Goal: Task Accomplishment & Management: Use online tool/utility

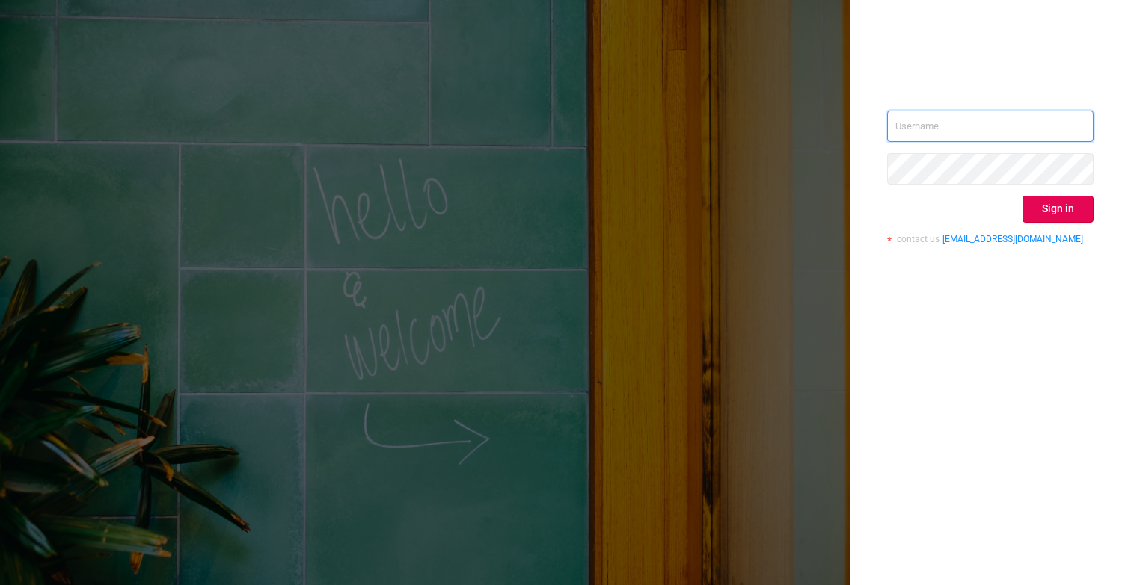
click at [912, 132] on input "text" at bounding box center [990, 126] width 206 height 31
type input "[EMAIL_ADDRESS][DOMAIN_NAME]"
click at [1038, 210] on button "Sign in" at bounding box center [1057, 209] width 71 height 27
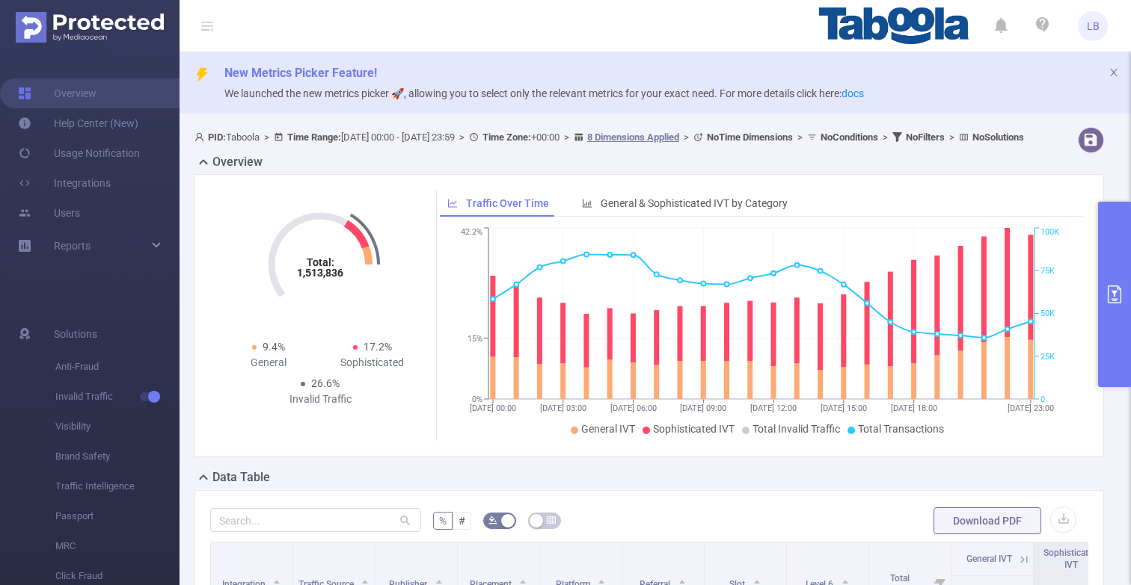
click at [1123, 278] on button "primary" at bounding box center [1114, 294] width 33 height 185
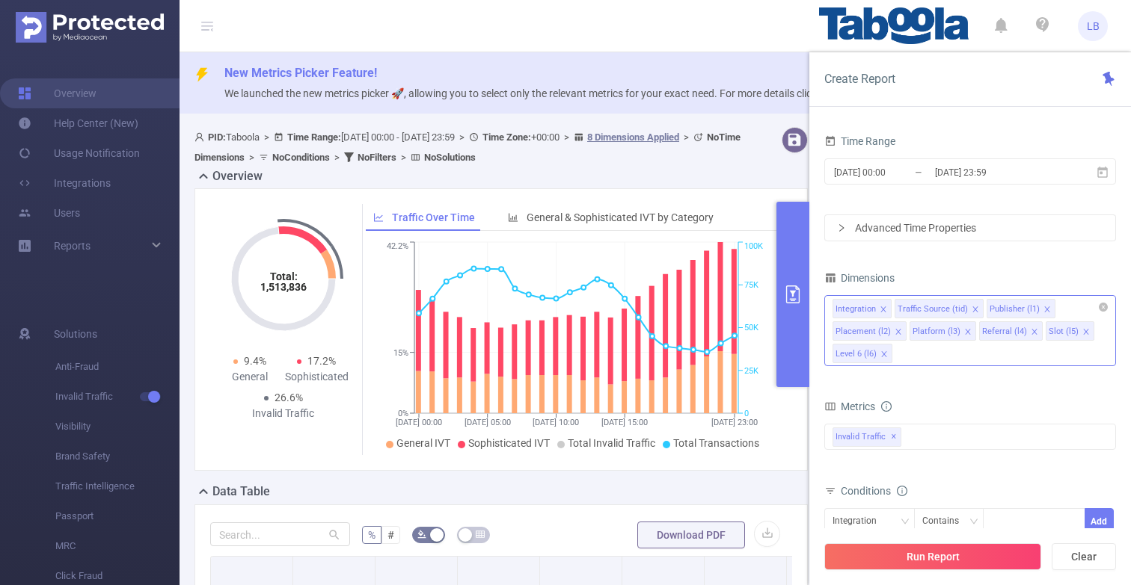
click at [897, 328] on icon "icon: close" at bounding box center [897, 331] width 7 height 7
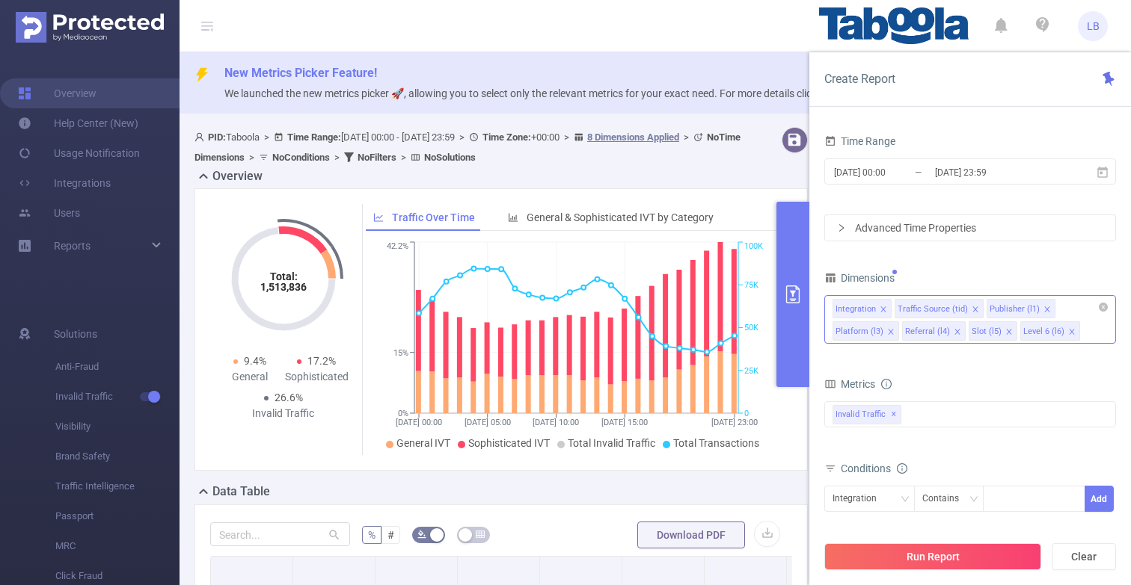
click at [897, 328] on div "Integration Traffic Source (tid) Publisher (l1) Platform (l3) Referral (l4) Slo…" at bounding box center [970, 319] width 292 height 49
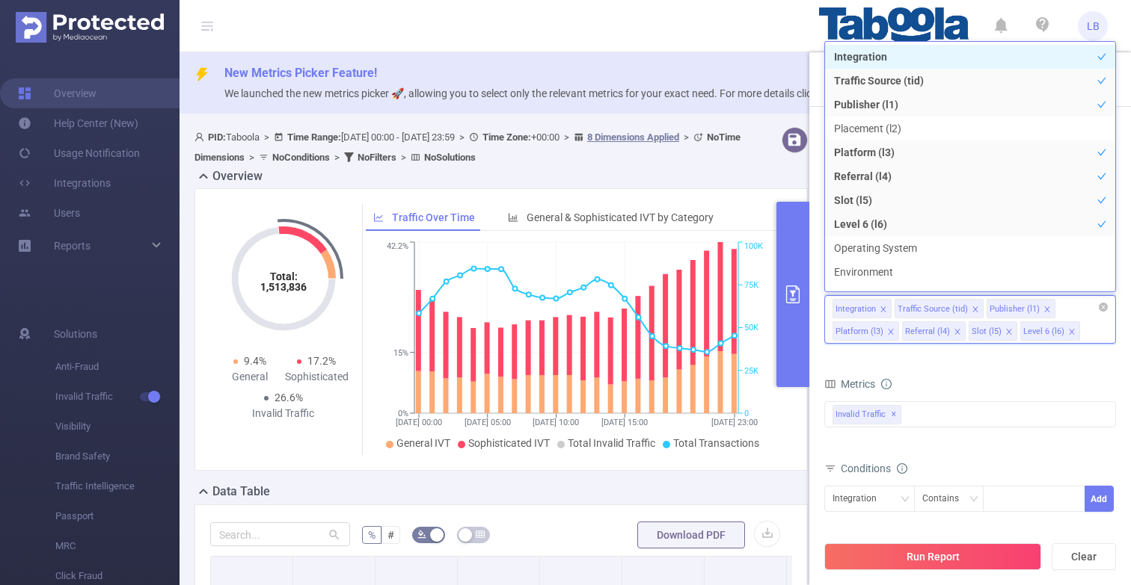
click at [895, 328] on li "Platform (l3)" at bounding box center [865, 331] width 67 height 19
click at [893, 328] on li "Platform (l3)" at bounding box center [865, 331] width 67 height 19
click at [892, 328] on icon "icon: close" at bounding box center [890, 331] width 7 height 7
click at [882, 309] on icon "icon: close" at bounding box center [882, 309] width 5 height 5
click at [909, 309] on icon "icon: close" at bounding box center [912, 309] width 7 height 7
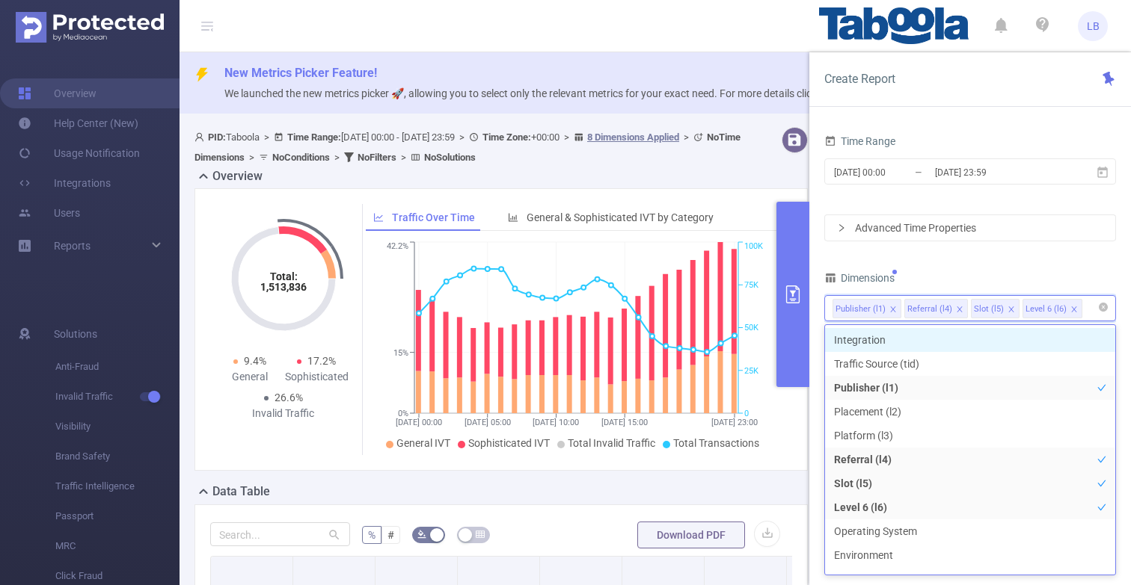
click at [956, 306] on icon "icon: close" at bounding box center [959, 309] width 7 height 7
click at [944, 306] on icon "icon: close" at bounding box center [944, 309] width 7 height 7
click at [975, 271] on div "Dimensions" at bounding box center [970, 280] width 292 height 25
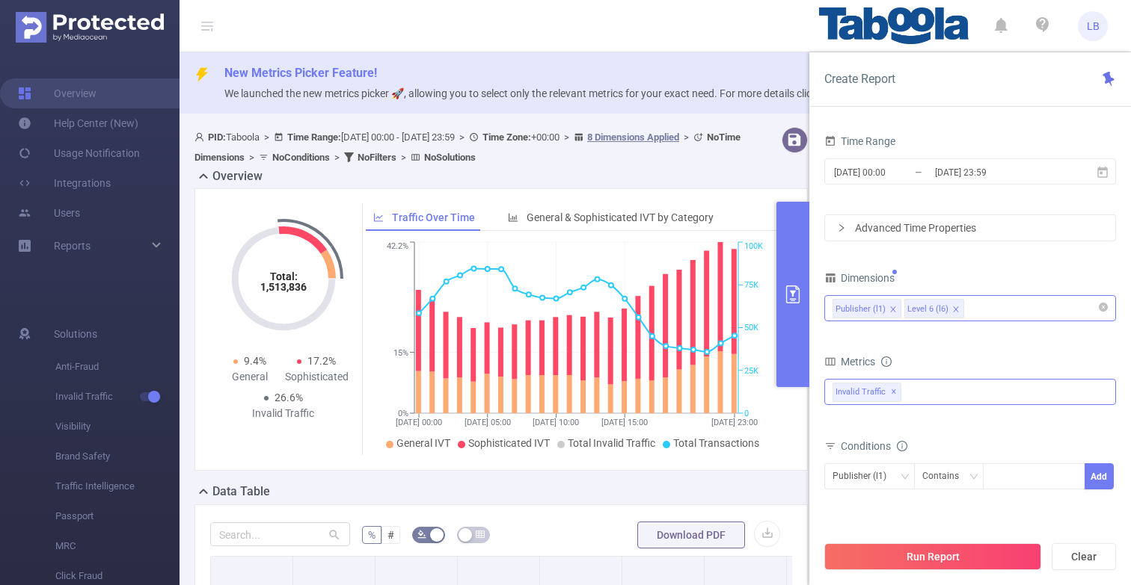
click at [913, 390] on div "Invalid Traffic ✕" at bounding box center [970, 392] width 292 height 26
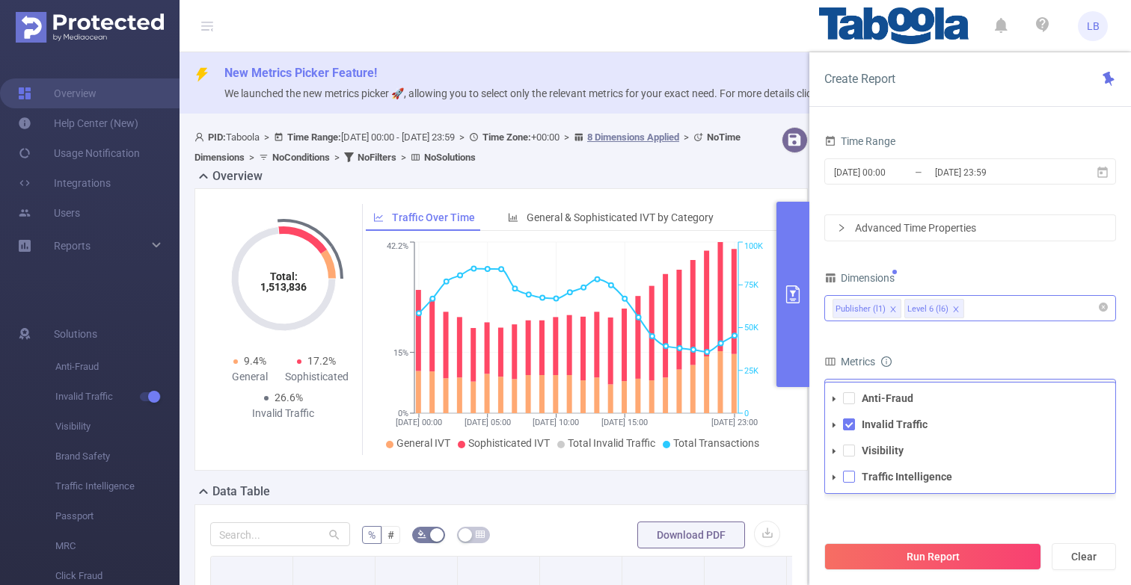
click at [847, 477] on span at bounding box center [849, 477] width 12 height 12
click at [846, 452] on span at bounding box center [849, 451] width 12 height 12
click at [847, 393] on span at bounding box center [849, 399] width 12 height 12
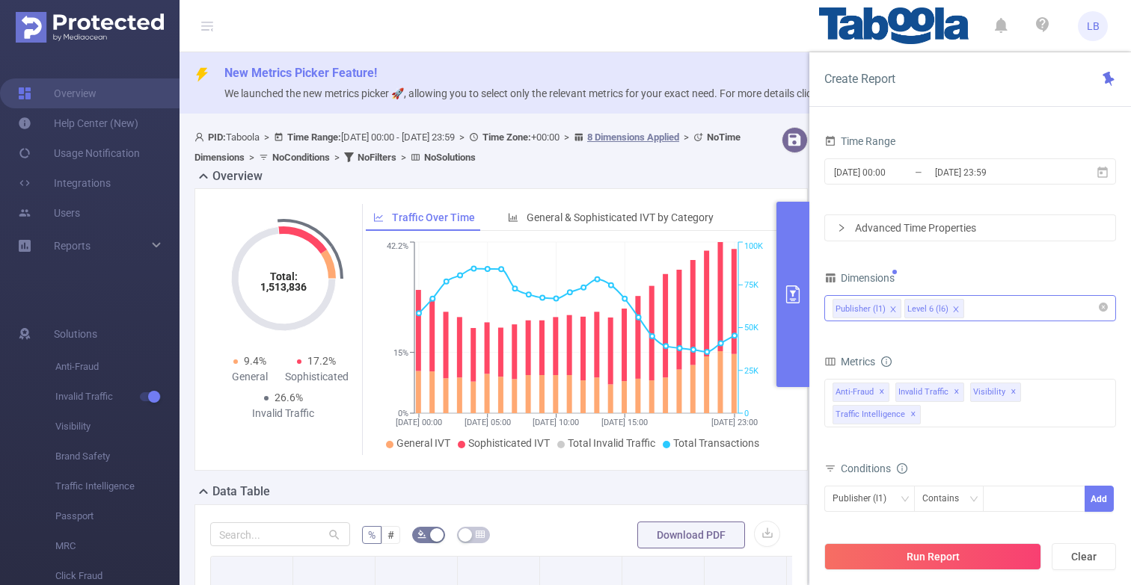
click at [991, 357] on div "Metrics" at bounding box center [970, 363] width 292 height 25
click at [891, 489] on div "Publisher (l1)" at bounding box center [864, 499] width 64 height 25
click at [1020, 485] on div "Publisher (l1) Contains Add" at bounding box center [970, 504] width 292 height 43
click at [1019, 493] on div at bounding box center [1034, 499] width 86 height 25
paste input "fillmora"
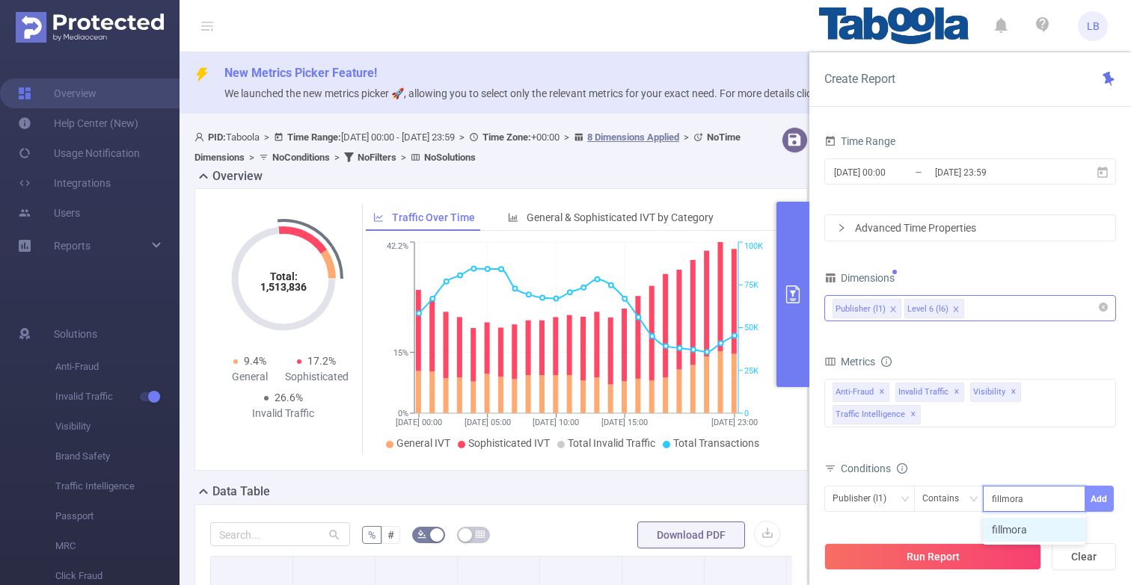
type input "fillmora"
click at [1100, 502] on button "Add" at bounding box center [1098, 499] width 29 height 26
click at [1014, 503] on div at bounding box center [1034, 499] width 86 height 25
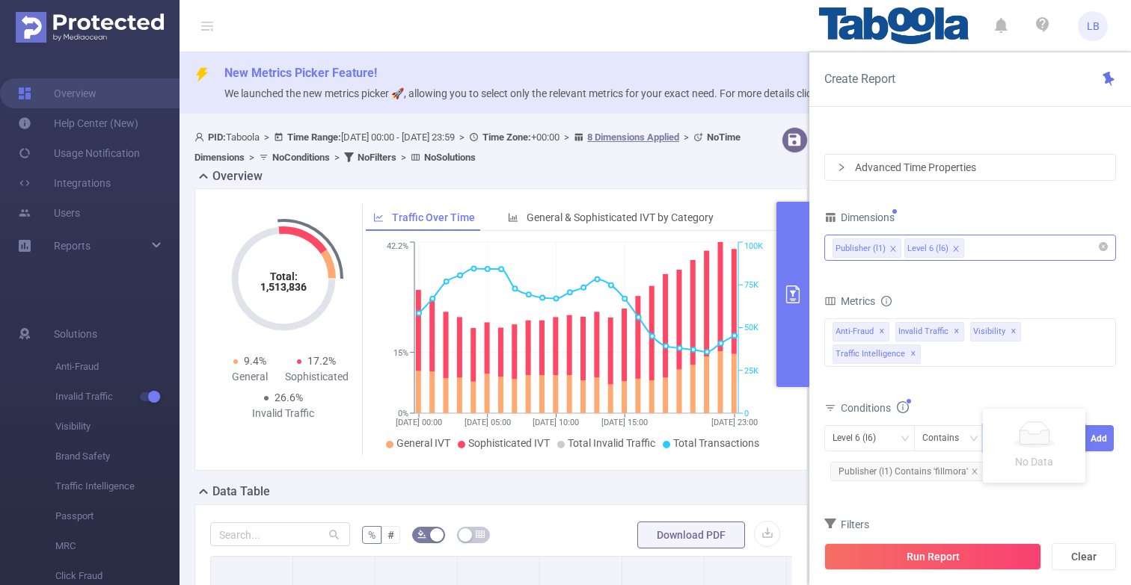
click at [1031, 286] on form "Dimensions Publisher (l1) Level 6 (l6) Metrics bp_total bp_adult bp_arms bp_cri…" at bounding box center [970, 397] width 292 height 381
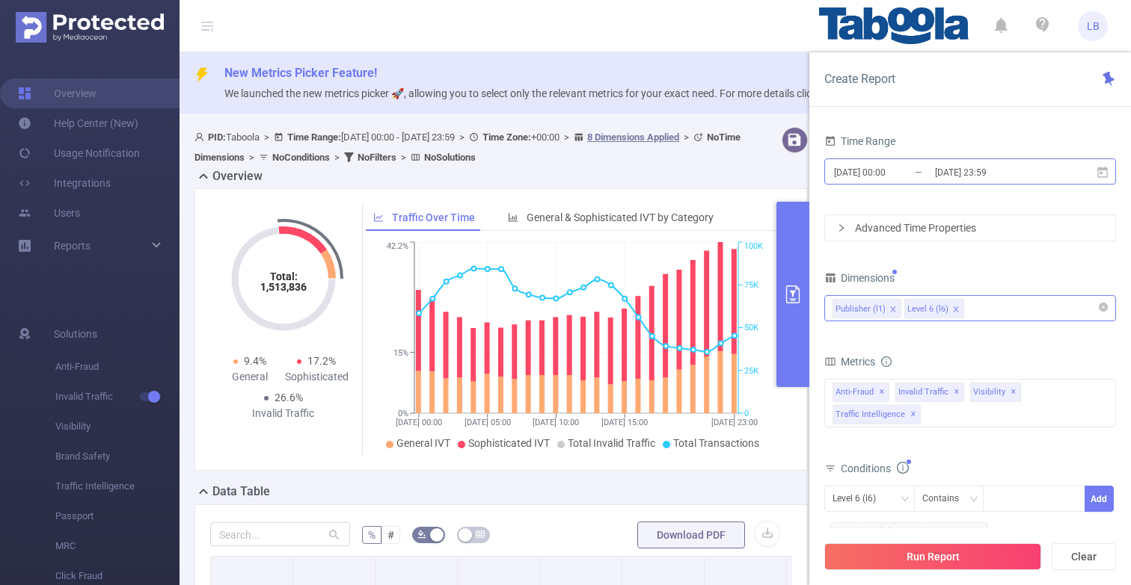
click at [979, 173] on input "[DATE] 23:59" at bounding box center [993, 172] width 121 height 20
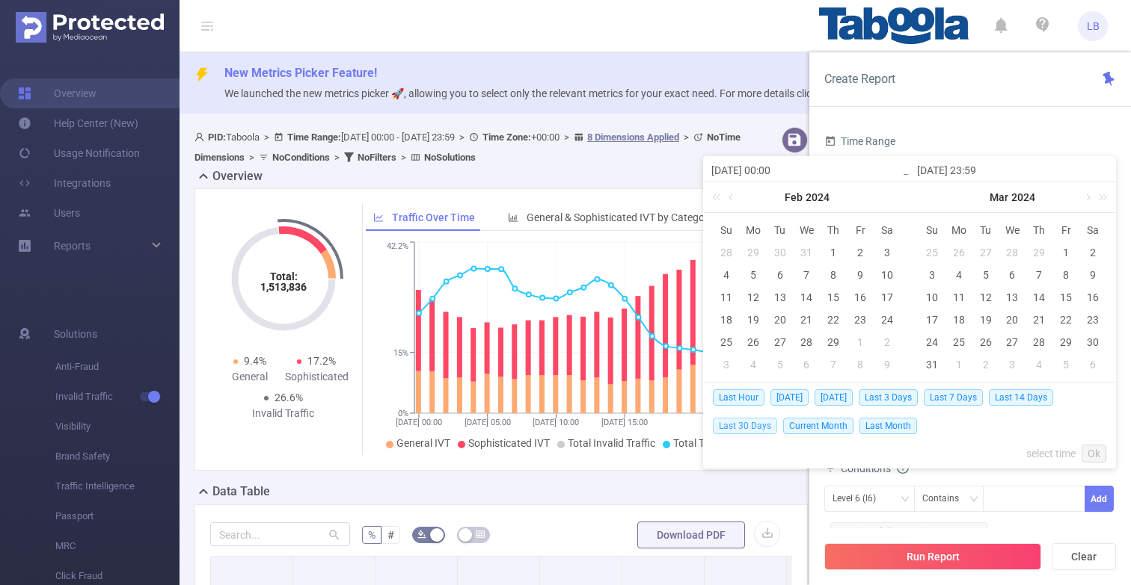
click at [738, 426] on span "Last 30 Days" at bounding box center [745, 426] width 64 height 16
type input "[DATE] 00:00"
type input "[DATE] 23:59"
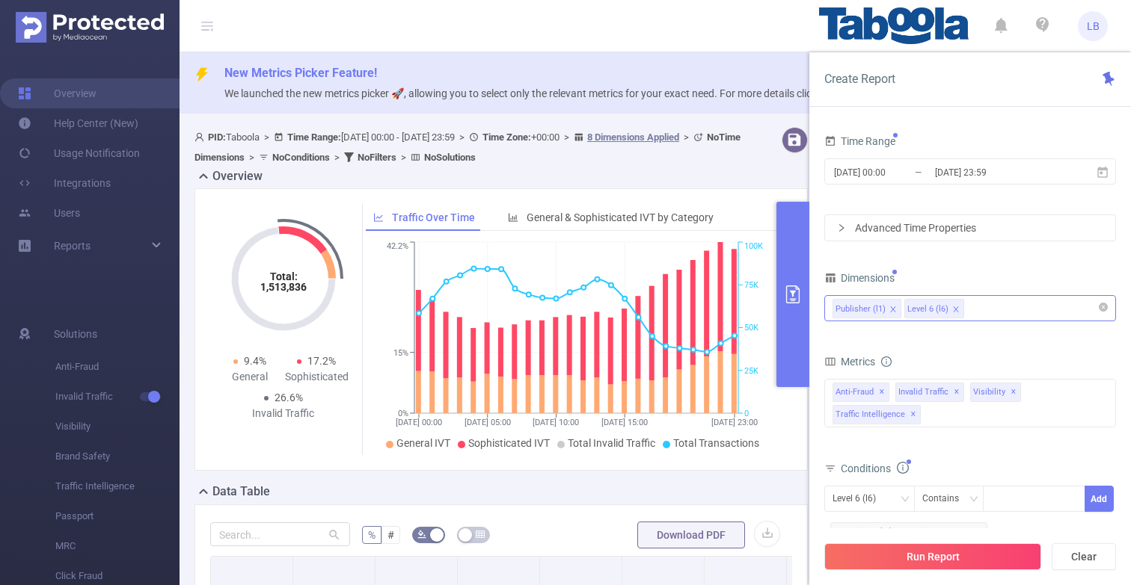
click at [980, 129] on div "Time Range [DATE] 00:00 _ [DATE] 23:59 Advanced Time Properties Dimensions Publ…" at bounding box center [970, 364] width 322 height 496
click at [929, 540] on div "Run Report Clear" at bounding box center [970, 557] width 322 height 57
click at [929, 546] on button "Run Report" at bounding box center [932, 557] width 217 height 27
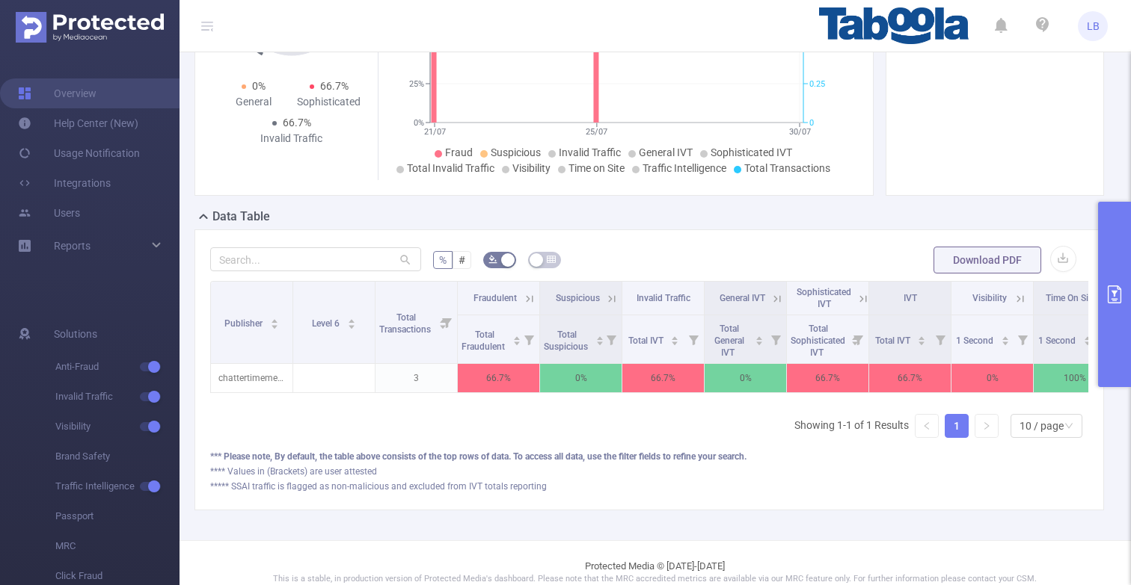
scroll to position [284, 0]
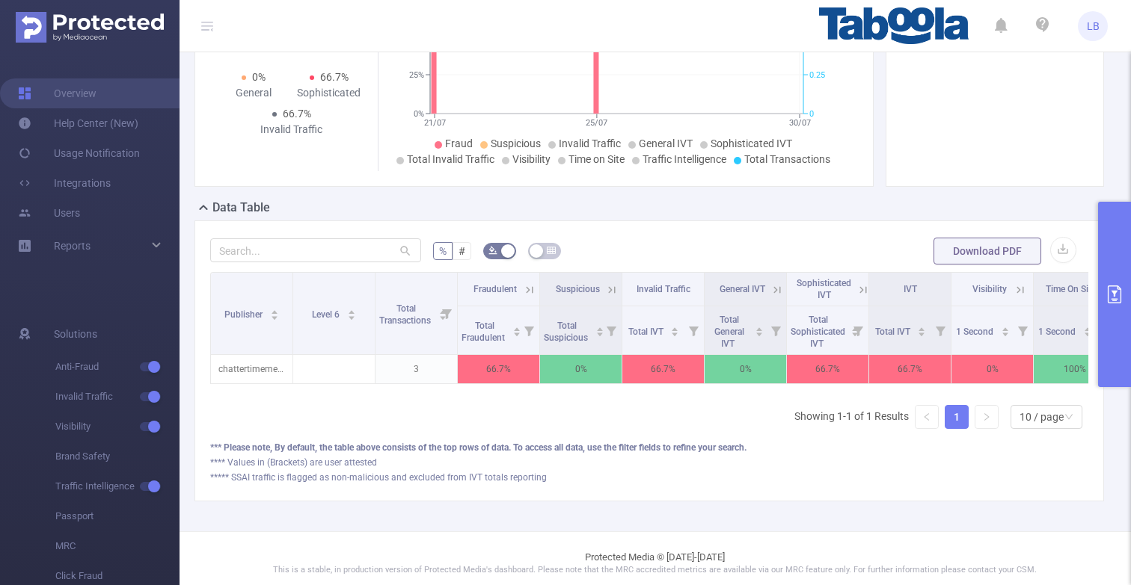
click at [1122, 239] on button "primary" at bounding box center [1114, 294] width 33 height 185
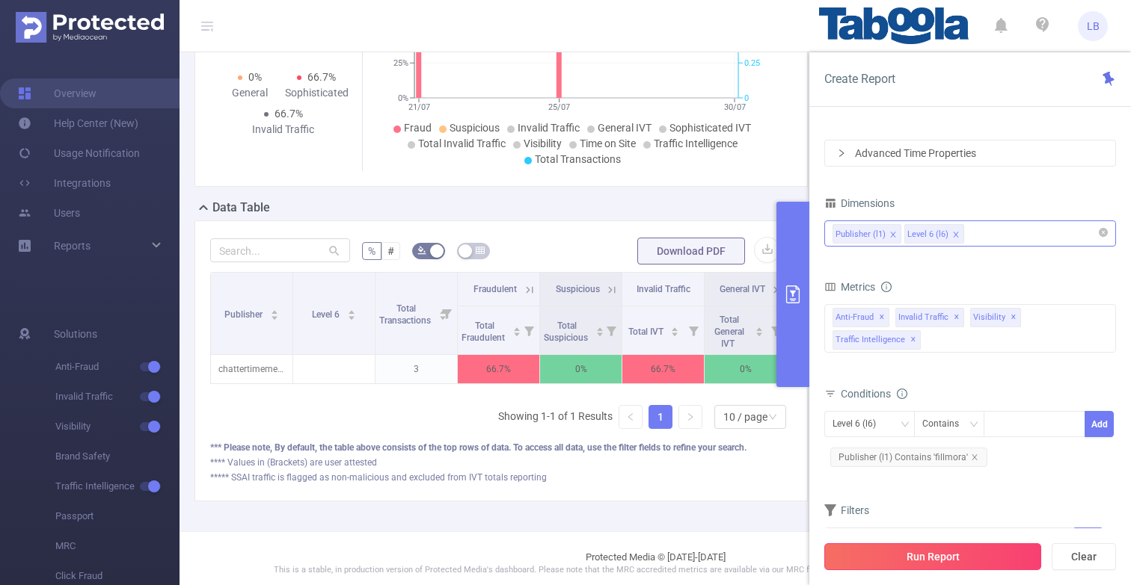
click at [949, 556] on button "Run Report" at bounding box center [932, 557] width 217 height 27
